Goal: Task Accomplishment & Management: Complete application form

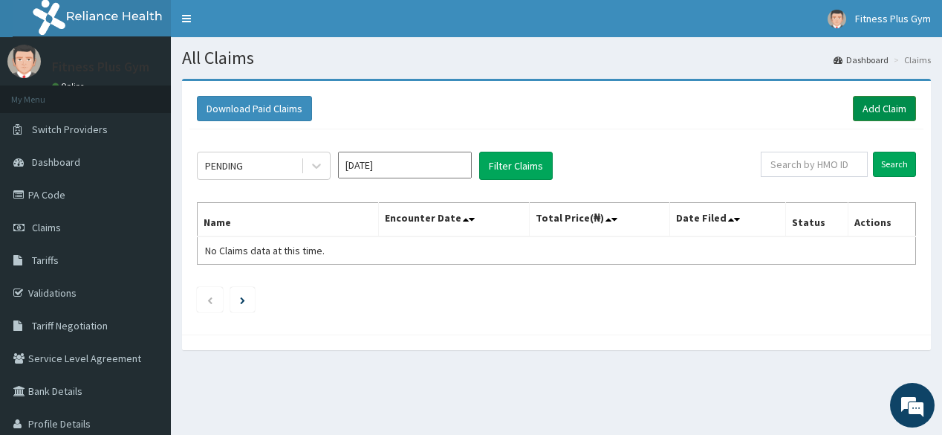
click at [883, 116] on link "Add Claim" at bounding box center [884, 108] width 63 height 25
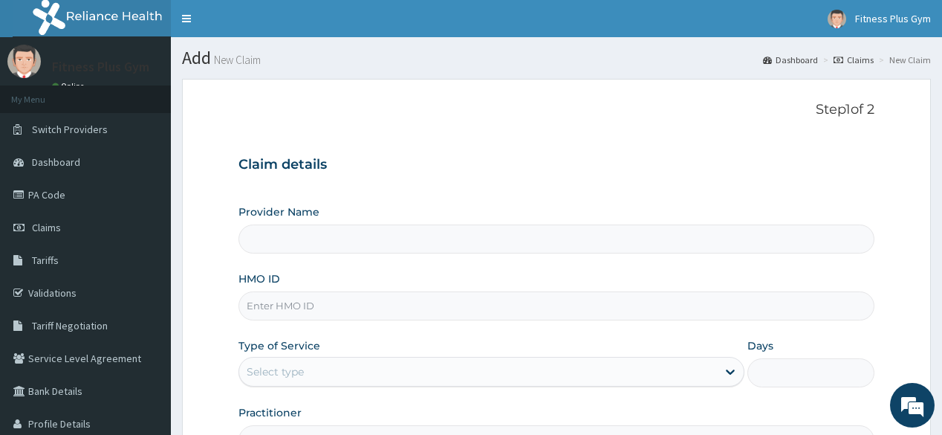
click at [315, 299] on input "HMO ID" at bounding box center [555, 305] width 635 height 29
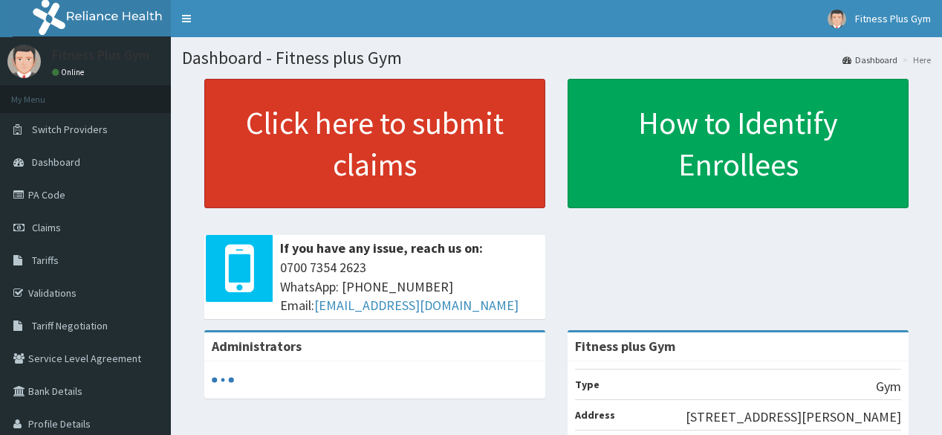
click at [321, 135] on link "Click here to submit claims" at bounding box center [374, 143] width 341 height 129
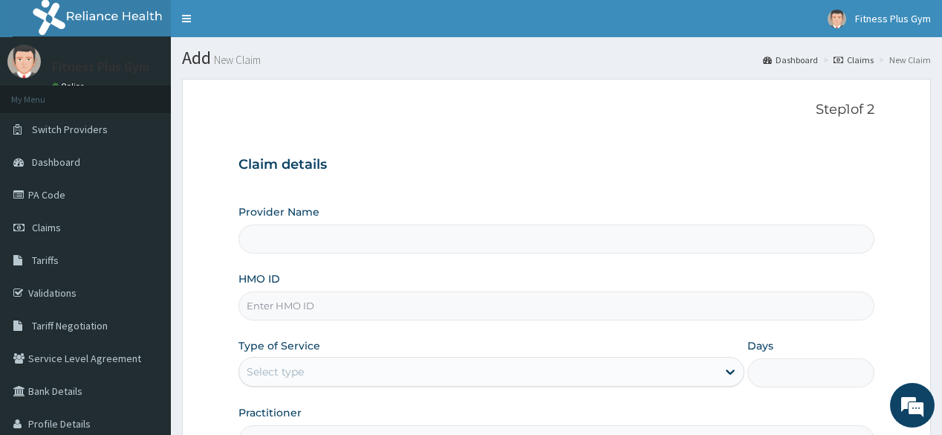
click at [312, 305] on input "HMO ID" at bounding box center [555, 305] width 635 height 29
type input "pwc"
type input "Fitness plus Gym"
type input "1"
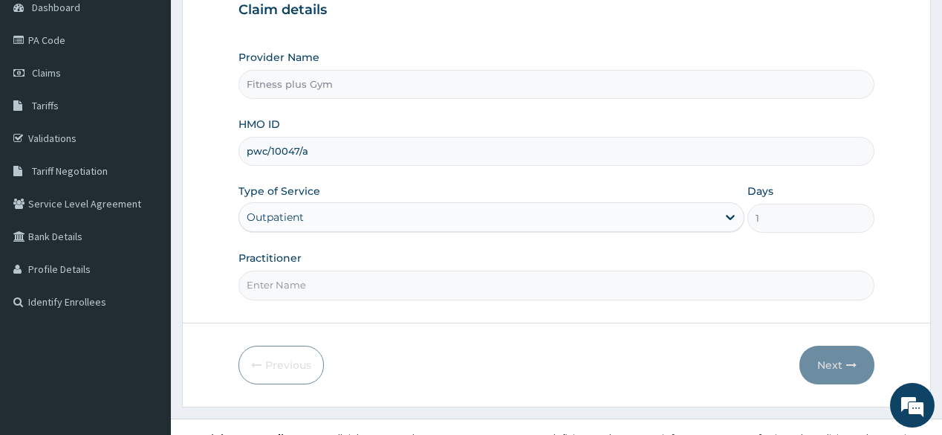
scroll to position [174, 0]
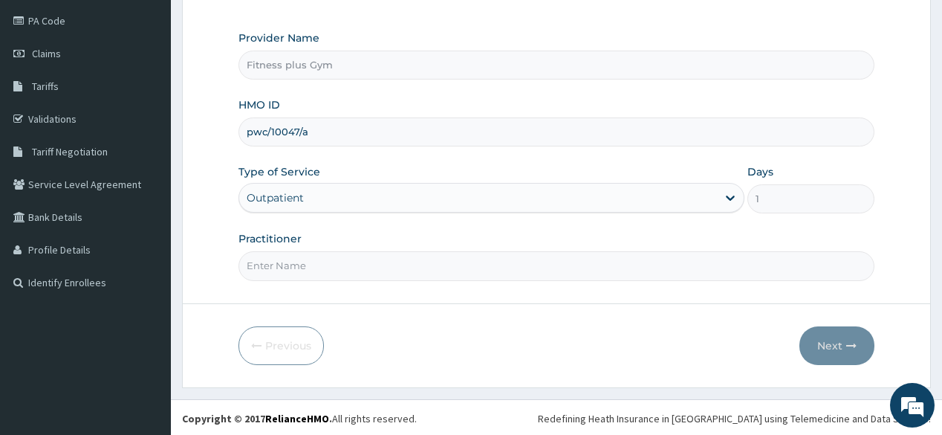
type input "pwc/10047/a"
click at [333, 267] on input "Practitioner" at bounding box center [555, 265] width 635 height 29
type input "fitnessplus"
click at [844, 344] on button "Next" at bounding box center [836, 345] width 75 height 39
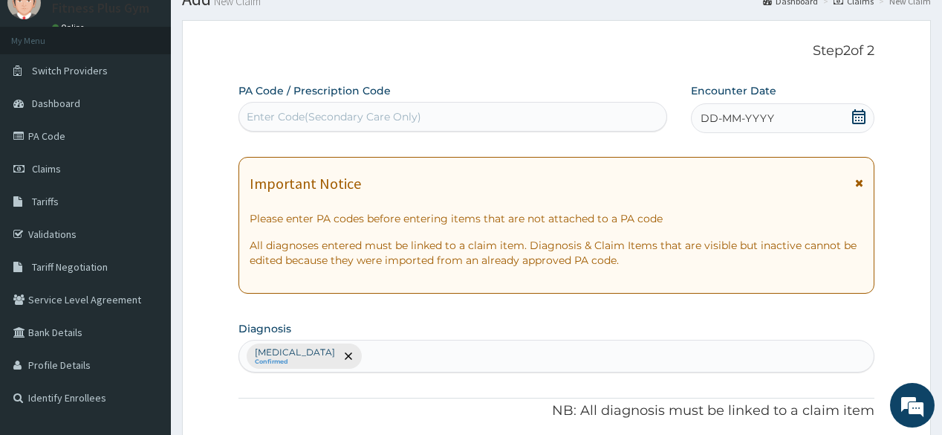
scroll to position [0, 0]
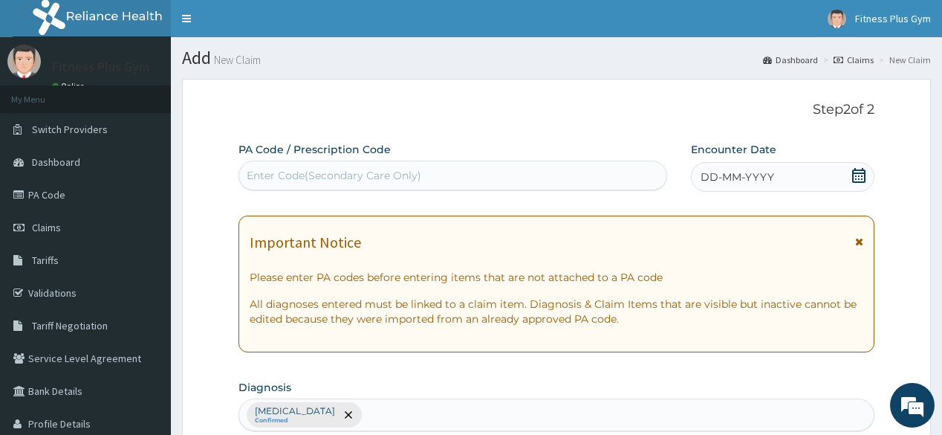
click at [407, 174] on div "Enter Code(Secondary Care Only)" at bounding box center [334, 175] width 175 height 15
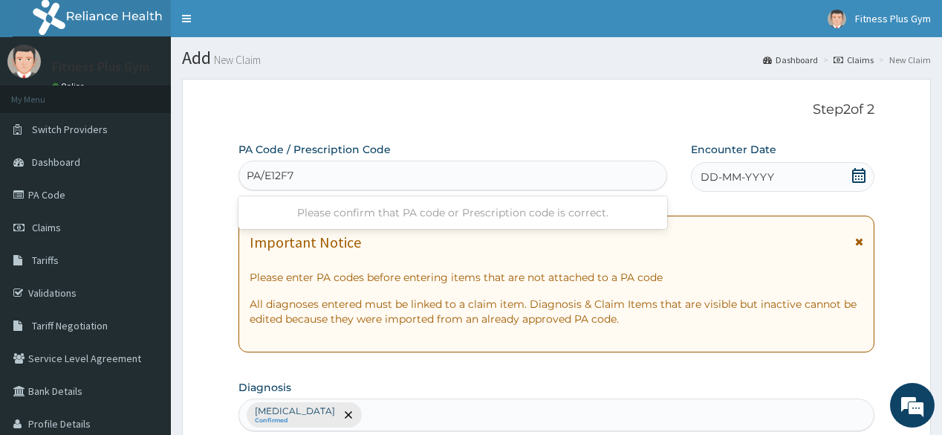
type input "PA/E12F74"
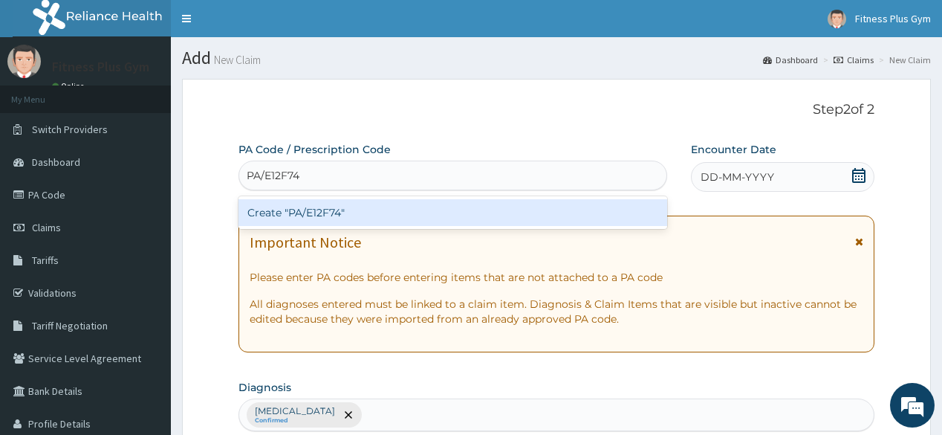
click at [358, 219] on div "Create "PA/E12F74"" at bounding box center [452, 212] width 428 height 27
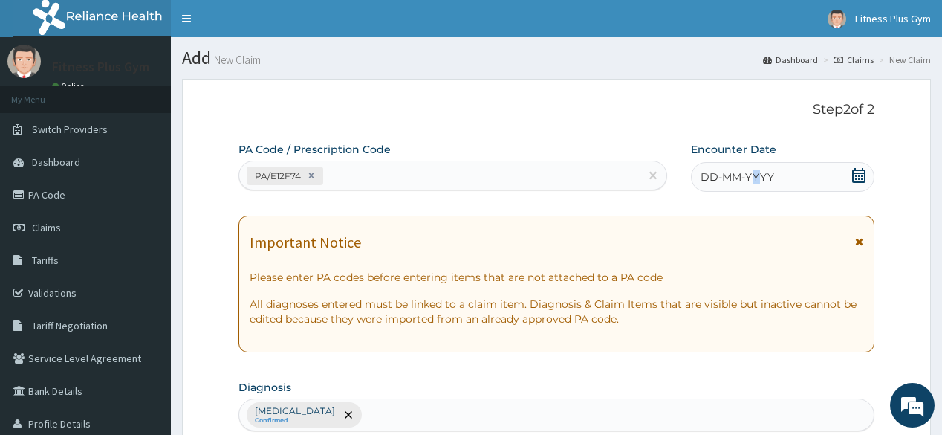
drag, startPoint x: 761, startPoint y: 172, endPoint x: 753, endPoint y: 175, distance: 8.7
click at [753, 175] on span "DD-MM-YYYY" at bounding box center [738, 176] width 74 height 15
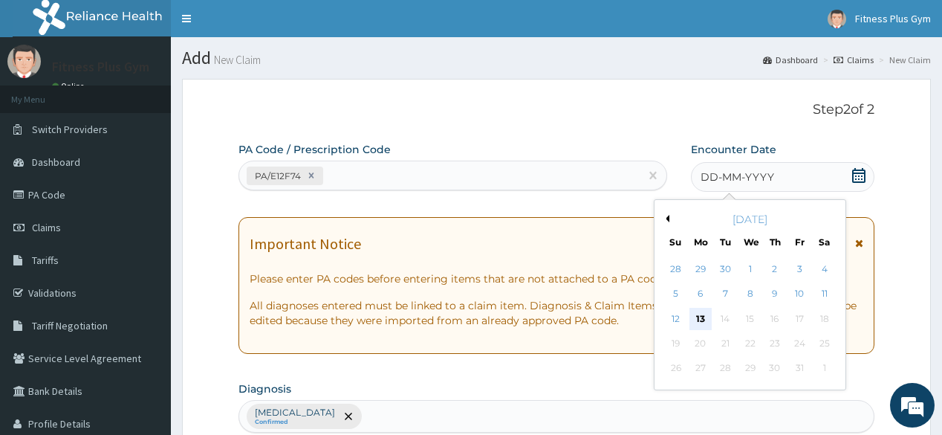
click at [697, 318] on div "13" at bounding box center [700, 319] width 22 height 22
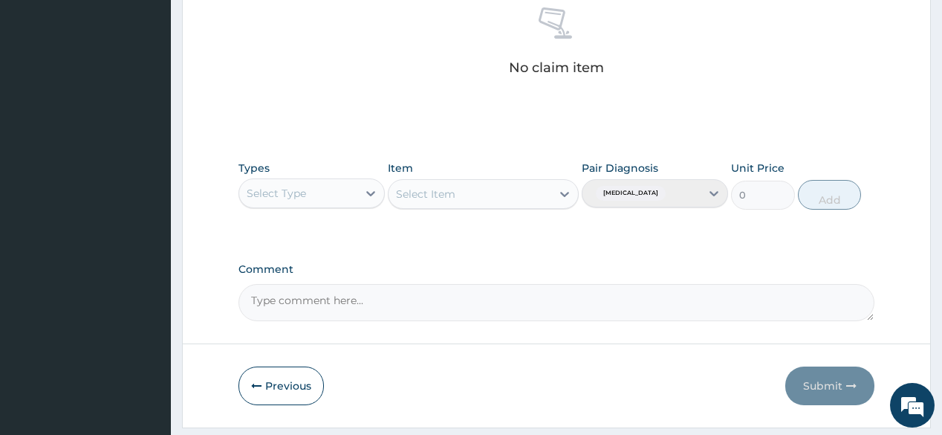
scroll to position [635, 0]
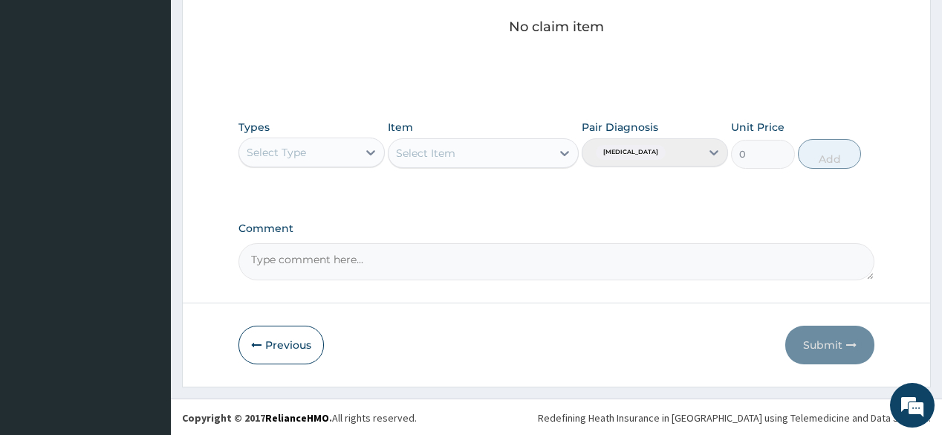
click at [344, 156] on div "Select Type" at bounding box center [298, 152] width 118 height 24
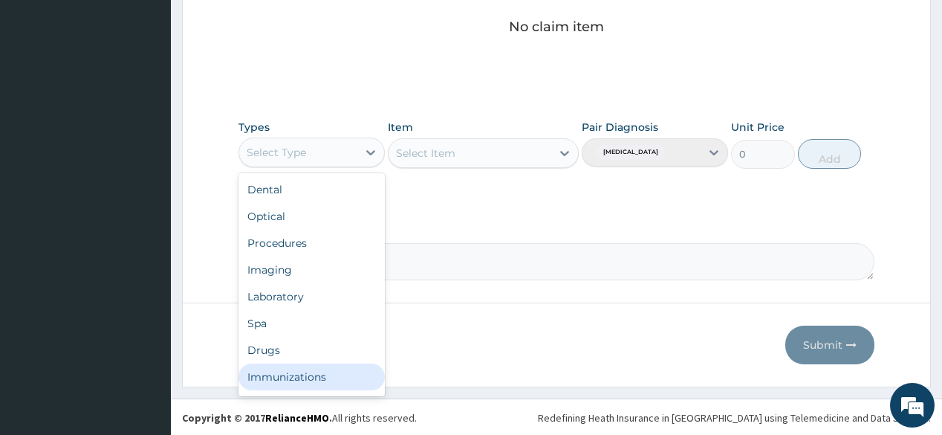
scroll to position [51, 0]
drag, startPoint x: 333, startPoint y: 374, endPoint x: 415, endPoint y: 298, distance: 111.9
click at [334, 374] on div "Gym" at bounding box center [311, 379] width 146 height 27
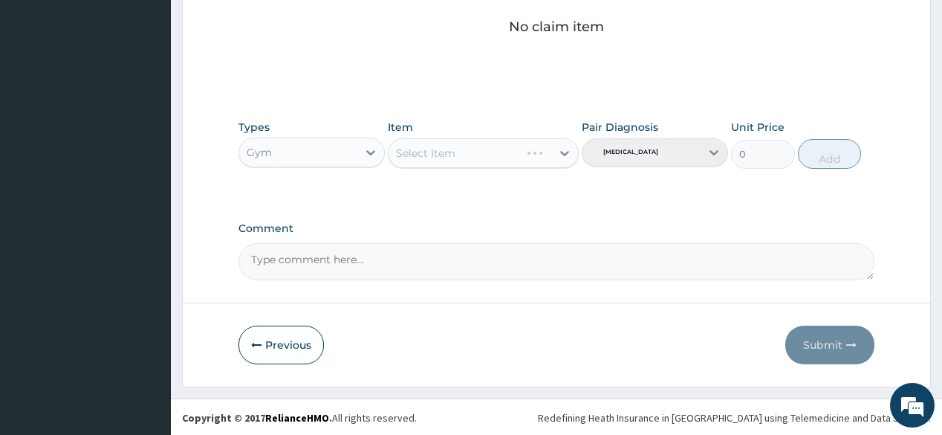
click at [504, 160] on div "Select Item" at bounding box center [483, 153] width 191 height 30
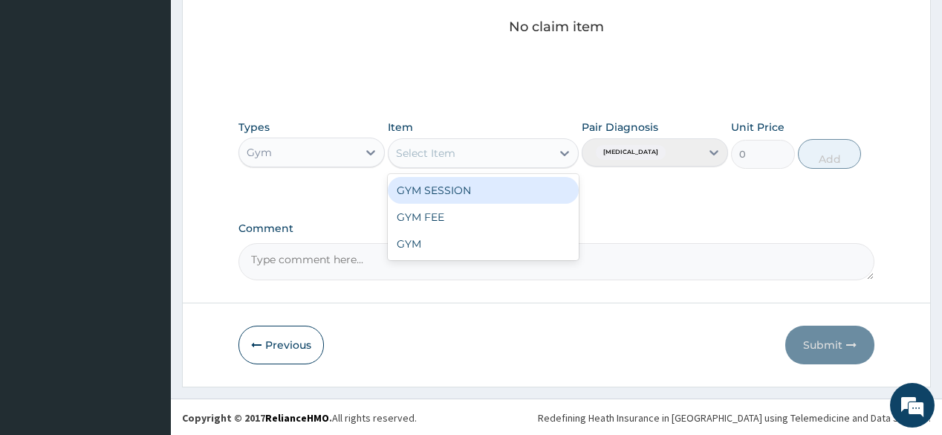
click at [504, 161] on div "Select Item" at bounding box center [470, 153] width 163 height 24
click at [488, 178] on div "GYM SESSION" at bounding box center [483, 190] width 191 height 27
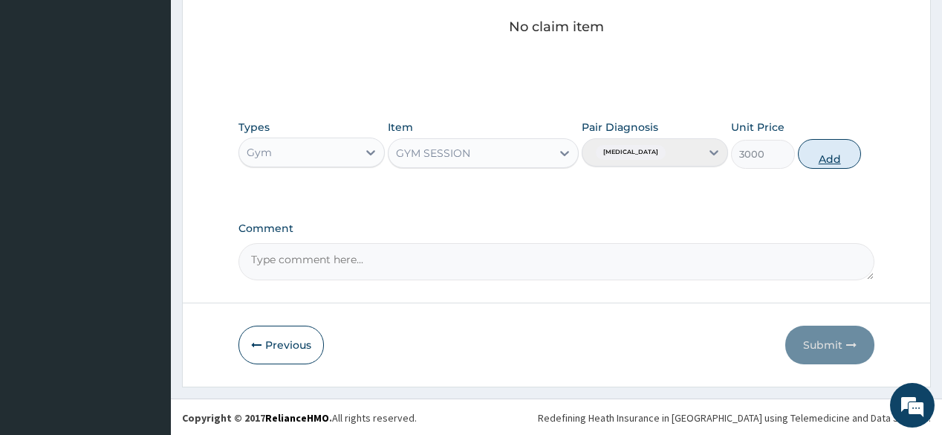
click at [846, 152] on button "Add" at bounding box center [830, 154] width 64 height 30
type input "0"
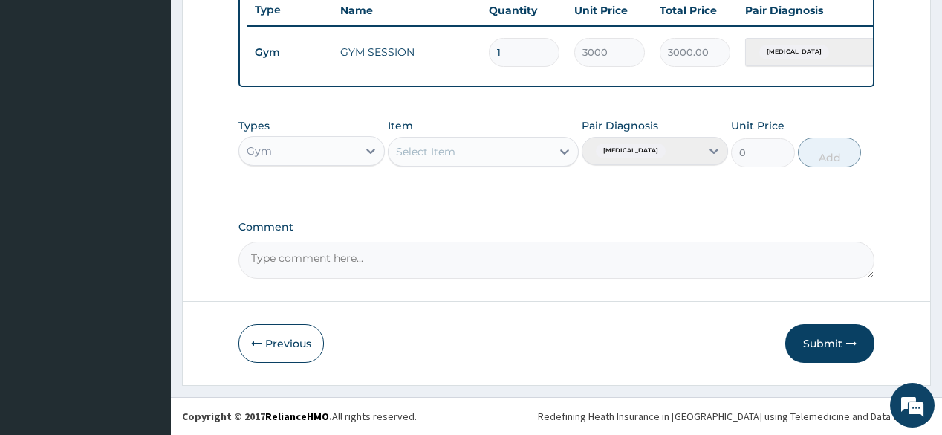
drag, startPoint x: 838, startPoint y: 345, endPoint x: 826, endPoint y: 337, distance: 14.0
click at [836, 345] on button "Submit" at bounding box center [829, 343] width 89 height 39
